Goal: Task Accomplishment & Management: Manage account settings

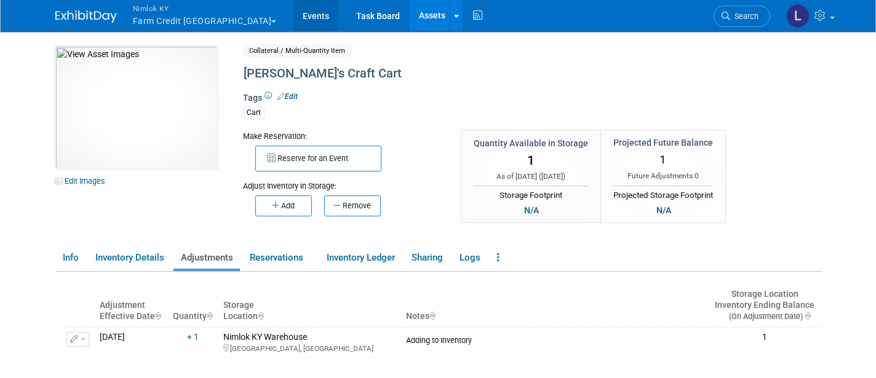
click at [294, 15] on link "Events" at bounding box center [316, 15] width 45 height 31
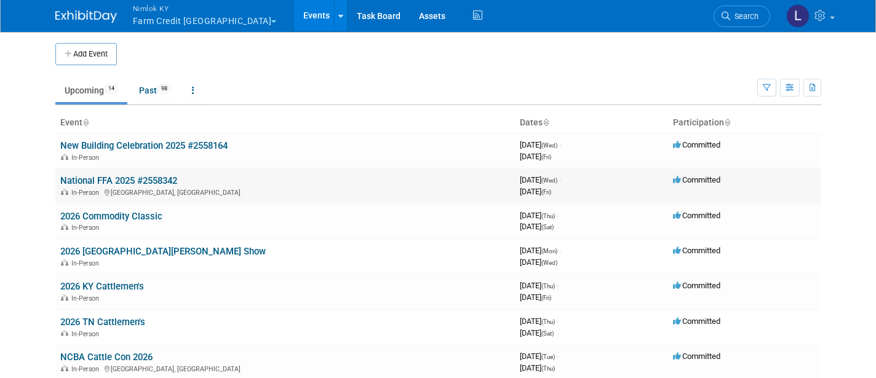
click at [143, 180] on link "National FFA 2025 #2558342" at bounding box center [118, 180] width 117 height 11
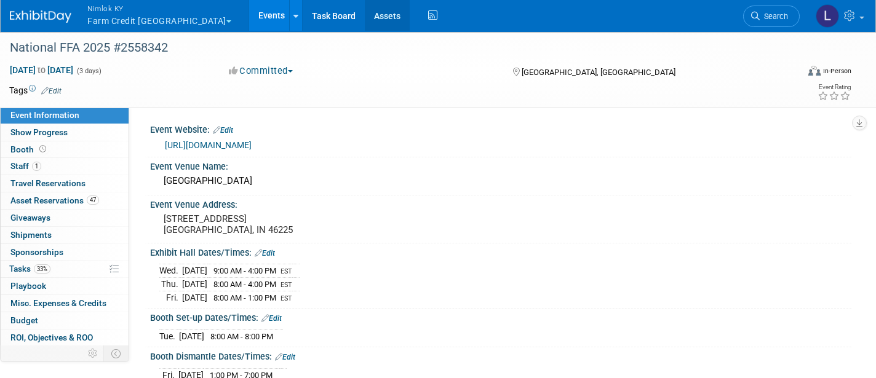
click at [365, 14] on link "Assets" at bounding box center [387, 15] width 45 height 31
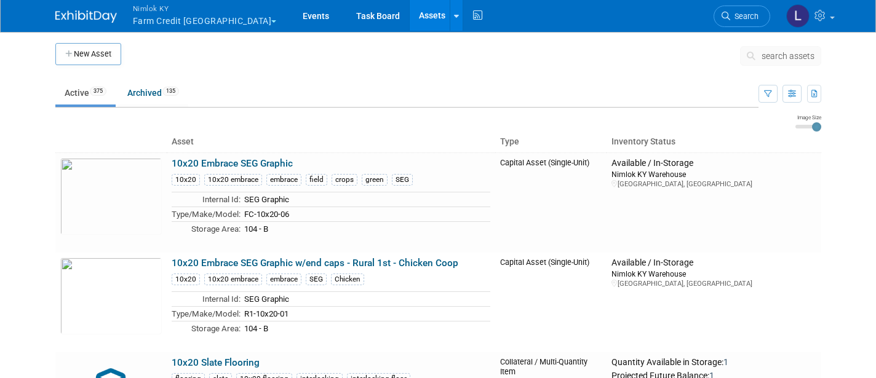
click at [785, 52] on span "search assets" at bounding box center [788, 56] width 53 height 10
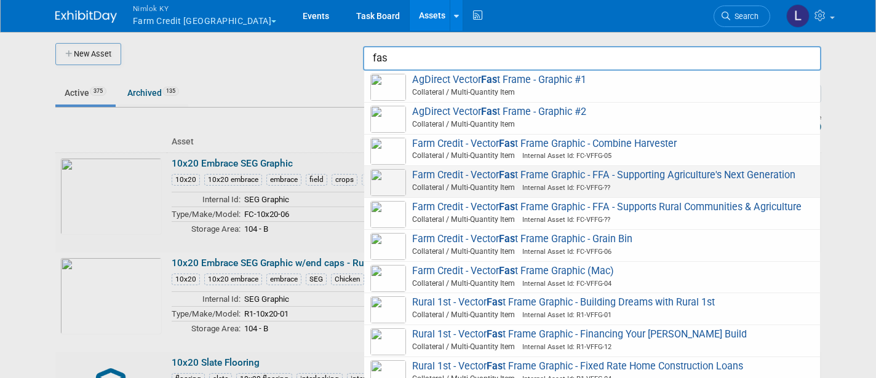
click at [386, 177] on img at bounding box center [388, 182] width 36 height 27
type input "Farm Credit - Vector Fast Frame Graphic - FFA - Supporting Agriculture&#39;s Ne…"
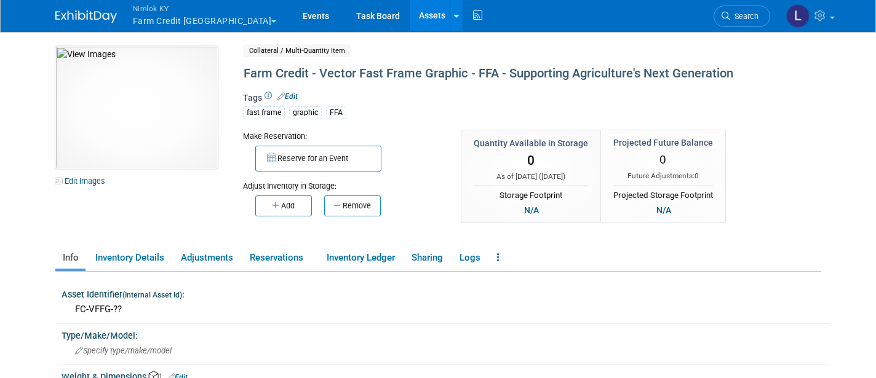
click at [410, 15] on link "Assets" at bounding box center [432, 15] width 45 height 31
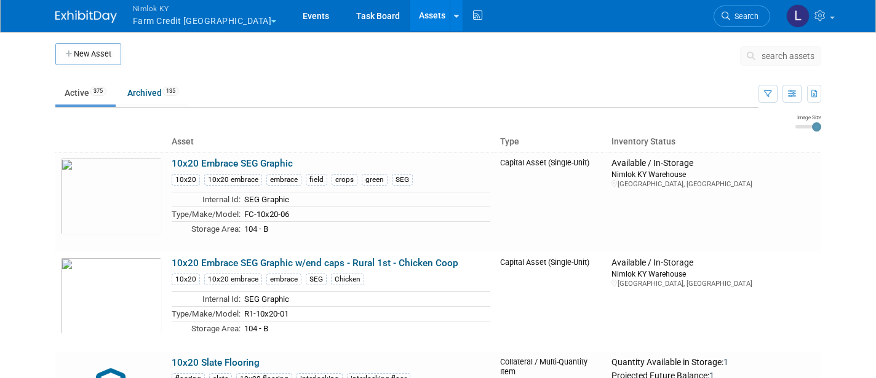
click at [777, 56] on span "search assets" at bounding box center [788, 56] width 53 height 10
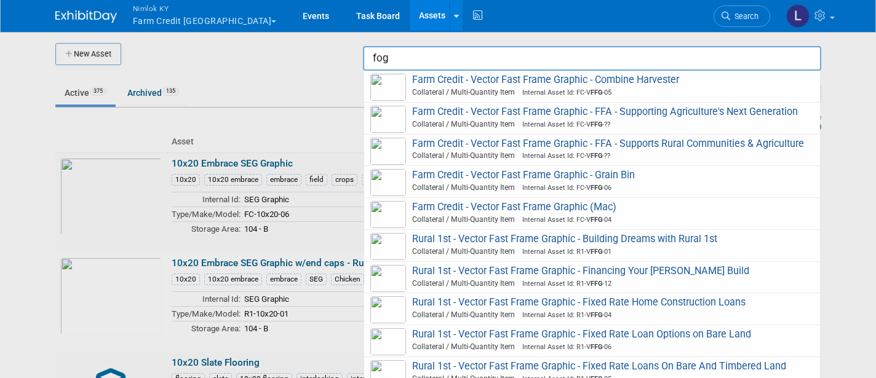
drag, startPoint x: 373, startPoint y: 65, endPoint x: 373, endPoint y: 55, distance: 9.8
click at [373, 55] on input "fog" at bounding box center [592, 58] width 458 height 25
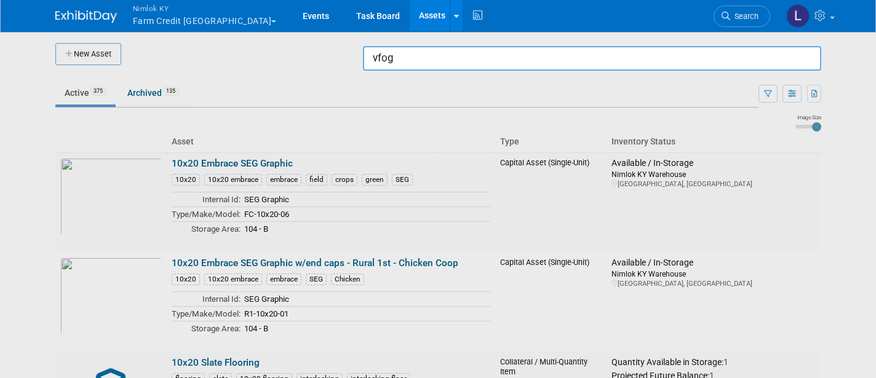
click at [410, 57] on input "vfog" at bounding box center [592, 58] width 458 height 25
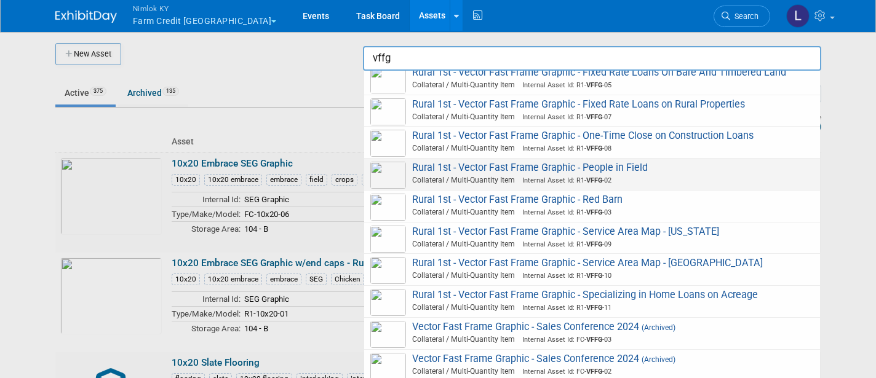
scroll to position [294, 0]
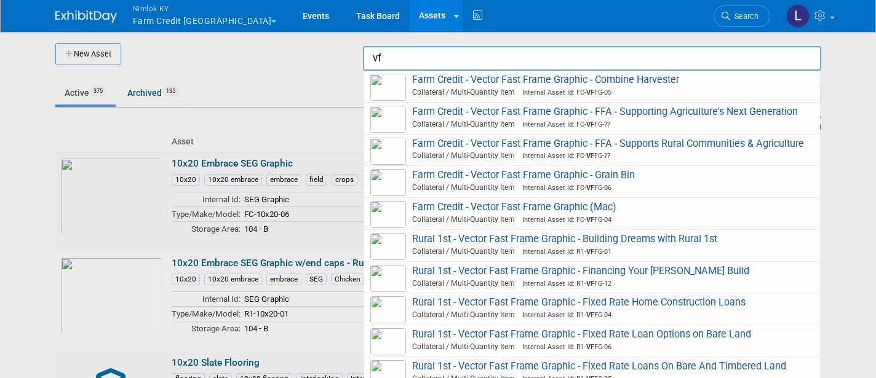
type input "v"
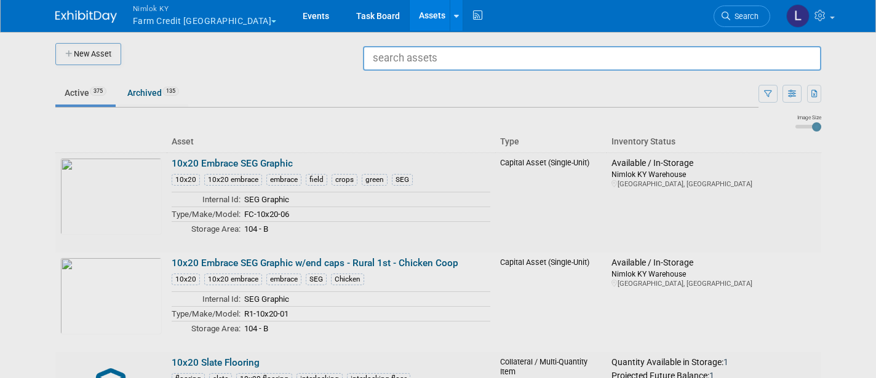
click at [410, 12] on link "Assets" at bounding box center [432, 15] width 45 height 31
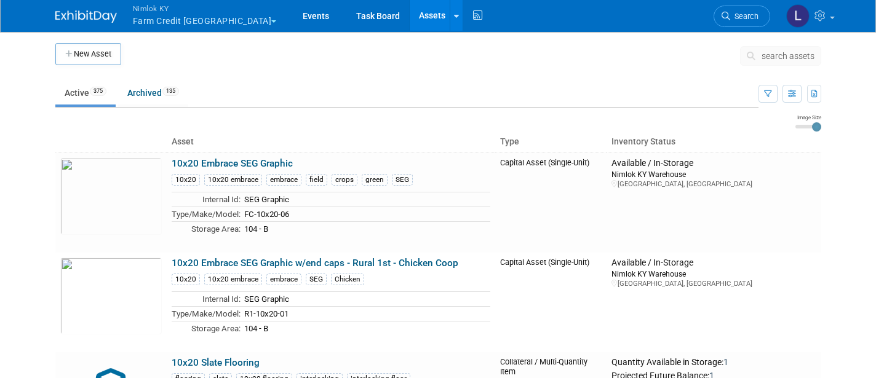
click at [789, 53] on span "search assets" at bounding box center [788, 56] width 53 height 10
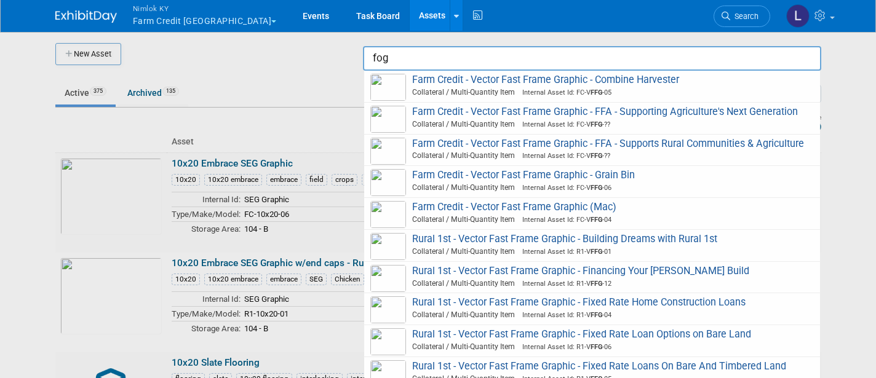
type input "fog"
drag, startPoint x: 789, startPoint y: 53, endPoint x: 388, endPoint y: 119, distance: 406.7
click at [438, 119] on div at bounding box center [438, 189] width 0 height 378
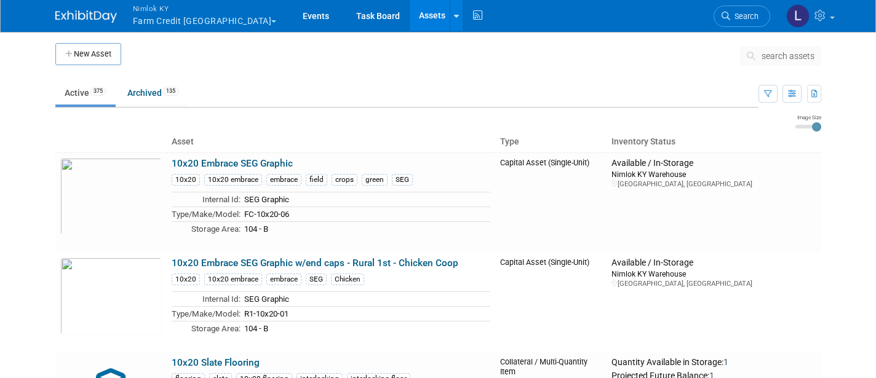
click at [777, 55] on span "search assets" at bounding box center [788, 56] width 53 height 10
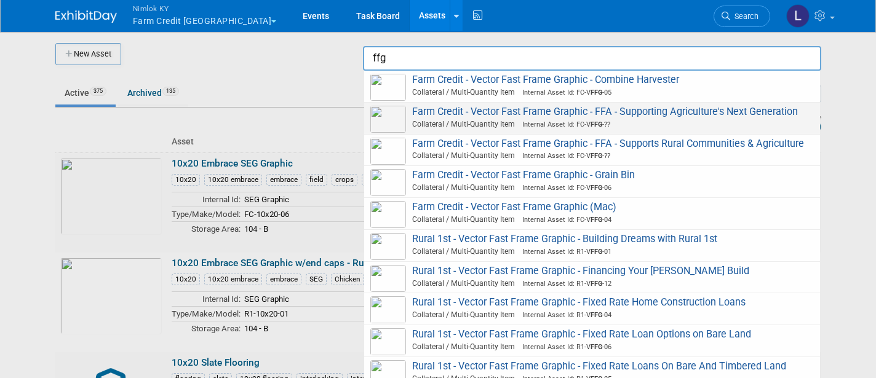
click at [388, 113] on img at bounding box center [388, 119] width 36 height 27
type input "Farm Credit - Vector Fast Frame Graphic - FFA - Supporting Agriculture&#39;s Ne…"
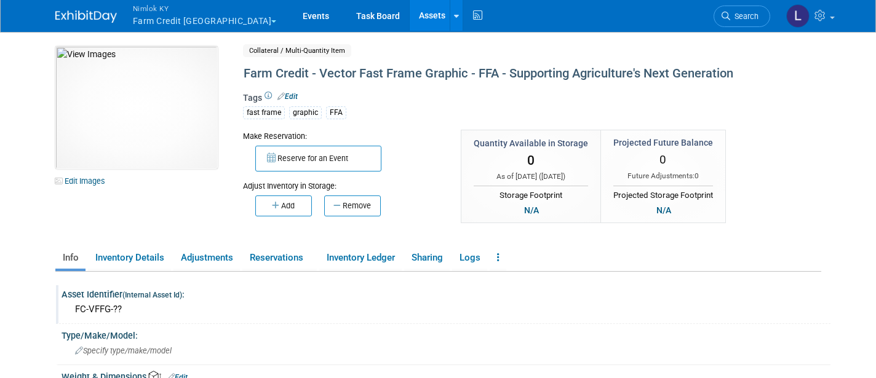
click at [118, 294] on div "Asset Identifier (Internal Asset Id) :" at bounding box center [446, 293] width 769 height 15
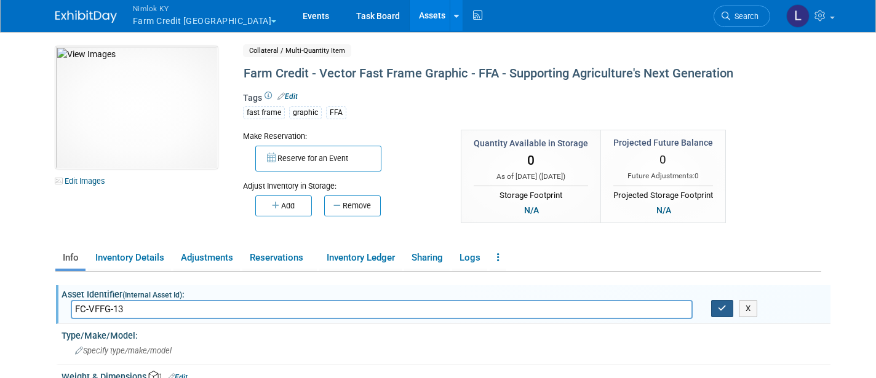
type input "FC-VFFG-13"
click at [725, 306] on icon "button" at bounding box center [722, 309] width 9 height 8
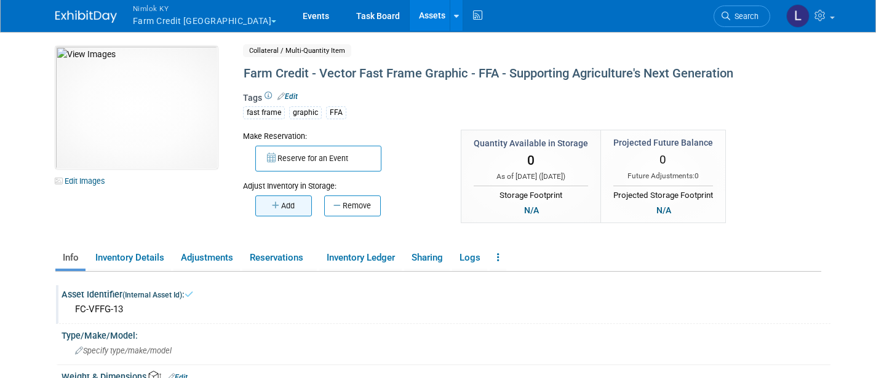
click at [287, 202] on button "Add" at bounding box center [283, 206] width 57 height 21
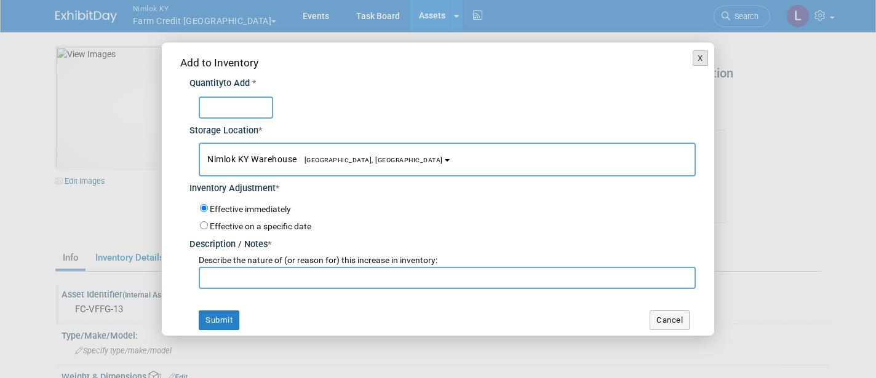
click at [702, 59] on button "X" at bounding box center [700, 58] width 15 height 16
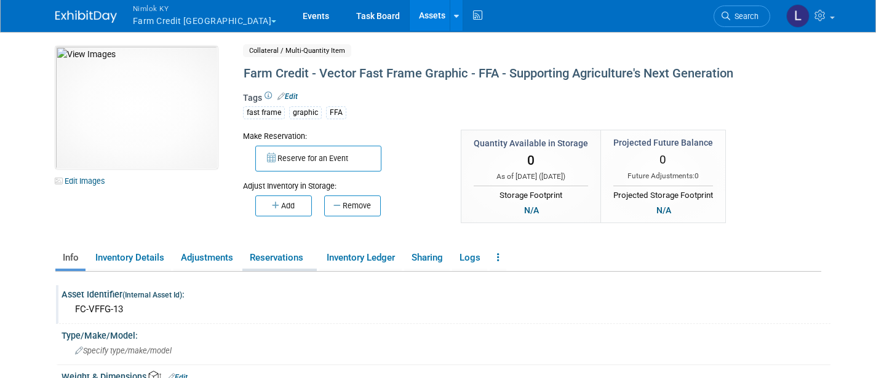
click at [291, 252] on link "Reservations" at bounding box center [279, 258] width 74 height 22
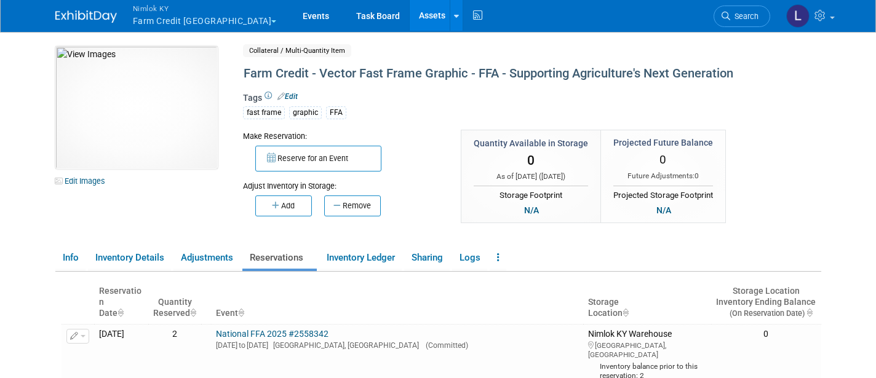
click at [410, 12] on link "Assets" at bounding box center [432, 15] width 45 height 31
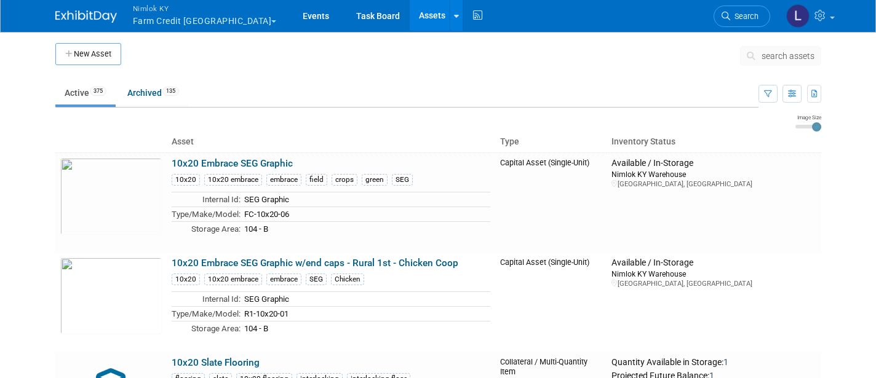
click at [783, 51] on span "search assets" at bounding box center [788, 56] width 53 height 10
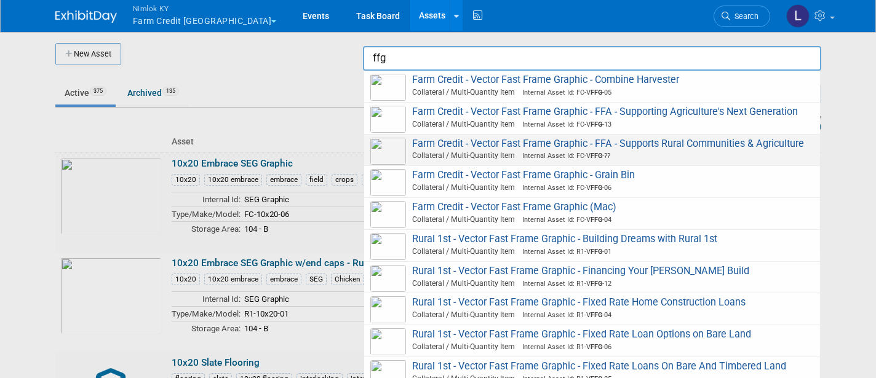
click at [387, 149] on img at bounding box center [388, 151] width 36 height 27
type input "Farm Credit - Vector Fast Frame Graphic - FFA - Supports Rural Communities & Ag…"
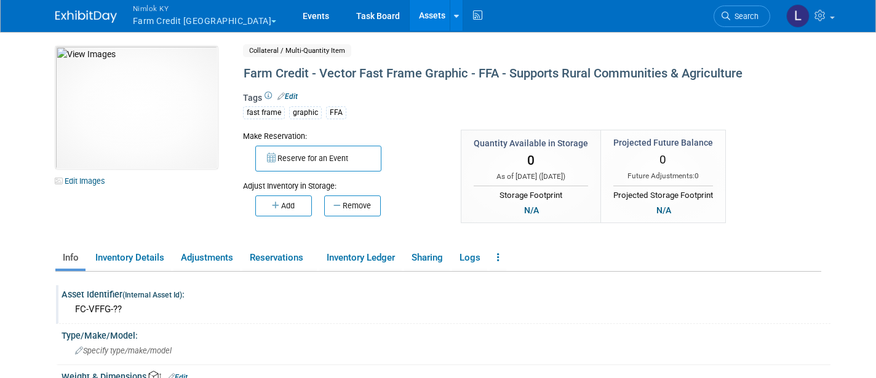
click at [126, 306] on div "FC-VFFG-??" at bounding box center [446, 309] width 751 height 19
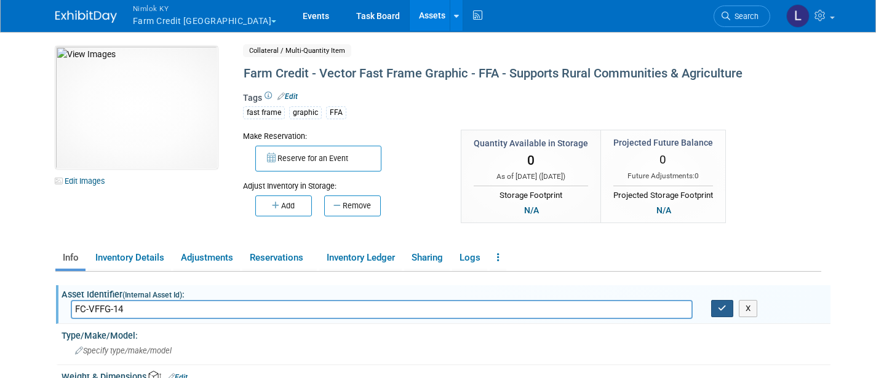
type input "FC-VFFG-14"
click at [724, 305] on icon "button" at bounding box center [722, 309] width 9 height 8
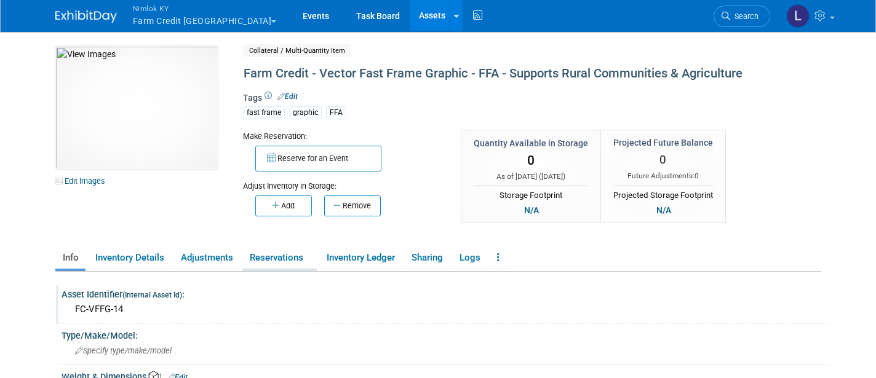
click at [279, 254] on link "Reservations" at bounding box center [279, 258] width 74 height 22
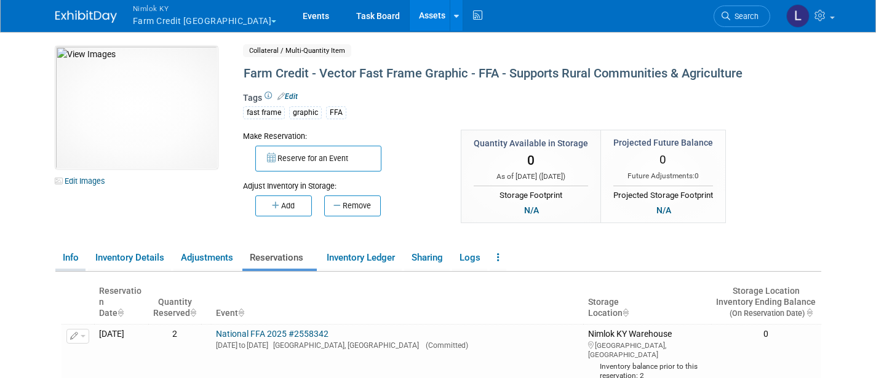
click at [70, 252] on link "Info" at bounding box center [70, 258] width 30 height 22
